Goal: Find specific page/section: Find specific page/section

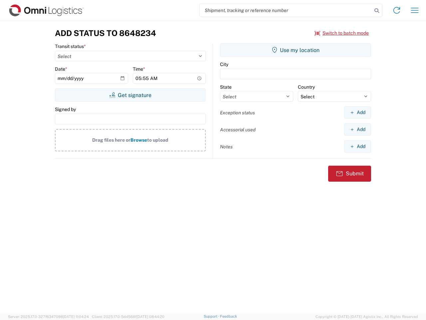
click at [286, 10] on input "search" at bounding box center [286, 10] width 173 height 13
click at [377, 11] on icon at bounding box center [376, 10] width 9 height 9
click at [397, 10] on icon at bounding box center [397, 10] width 11 height 11
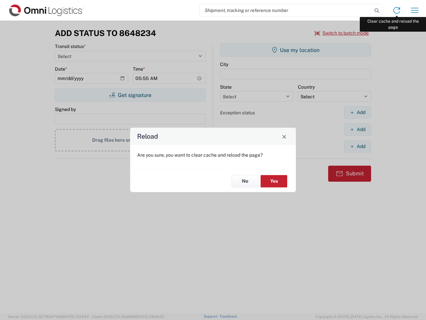
click at [415, 10] on div "Reload Are you sure, you want to clear cache and reload the page? No Yes" at bounding box center [213, 160] width 426 height 320
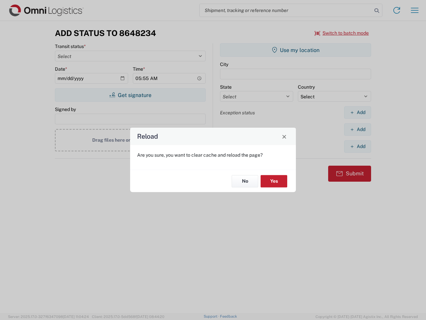
click at [342, 33] on div "Reload Are you sure, you want to clear cache and reload the page? No Yes" at bounding box center [213, 160] width 426 height 320
click at [130, 95] on div "Reload Are you sure, you want to clear cache and reload the page? No Yes" at bounding box center [213, 160] width 426 height 320
click at [296, 50] on div "Reload Are you sure, you want to clear cache and reload the page? No Yes" at bounding box center [213, 160] width 426 height 320
click at [358, 112] on div "Reload Are you sure, you want to clear cache and reload the page? No Yes" at bounding box center [213, 160] width 426 height 320
click at [358, 129] on div "Reload Are you sure, you want to clear cache and reload the page? No Yes" at bounding box center [213, 160] width 426 height 320
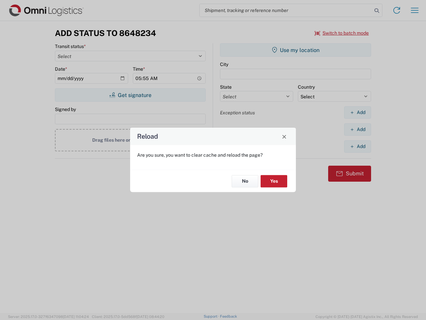
click at [358, 146] on div "Reload Are you sure, you want to clear cache and reload the page? No Yes" at bounding box center [213, 160] width 426 height 320
